Goal: Use online tool/utility: Utilize a website feature to perform a specific function

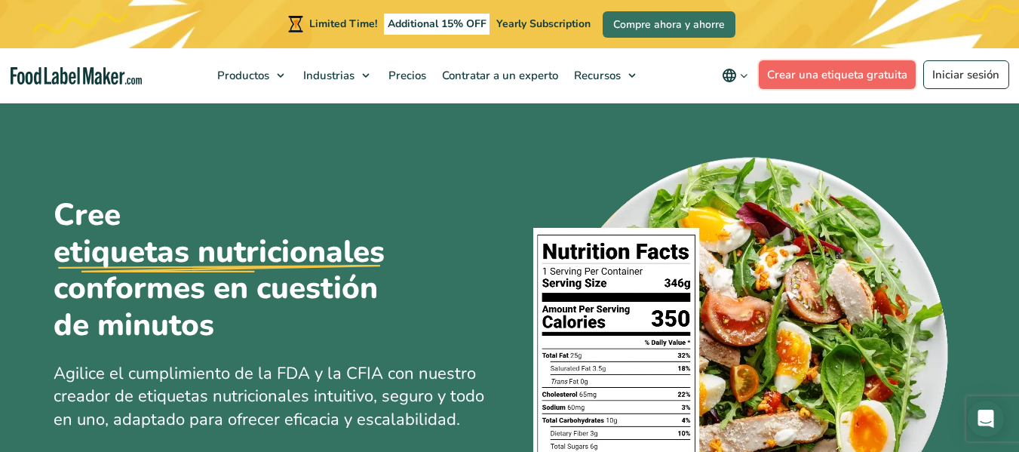
click at [845, 82] on link "Crear una etiqueta gratuita" at bounding box center [837, 74] width 158 height 29
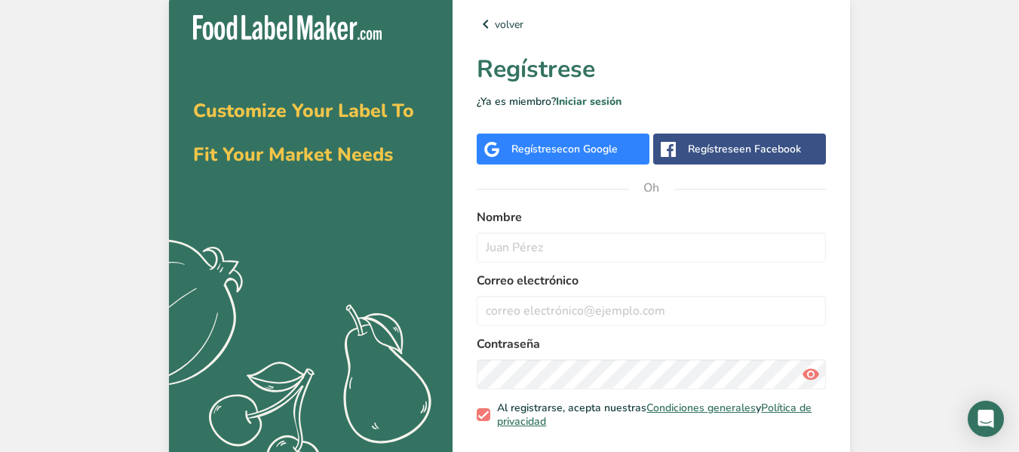
click at [901, 118] on div "Customize Your Label To Fit Your Market Needs .a{fill:#f5f3ed;} volver Regístre…" at bounding box center [509, 248] width 1019 height 497
